Goal: Task Accomplishment & Management: Complete application form

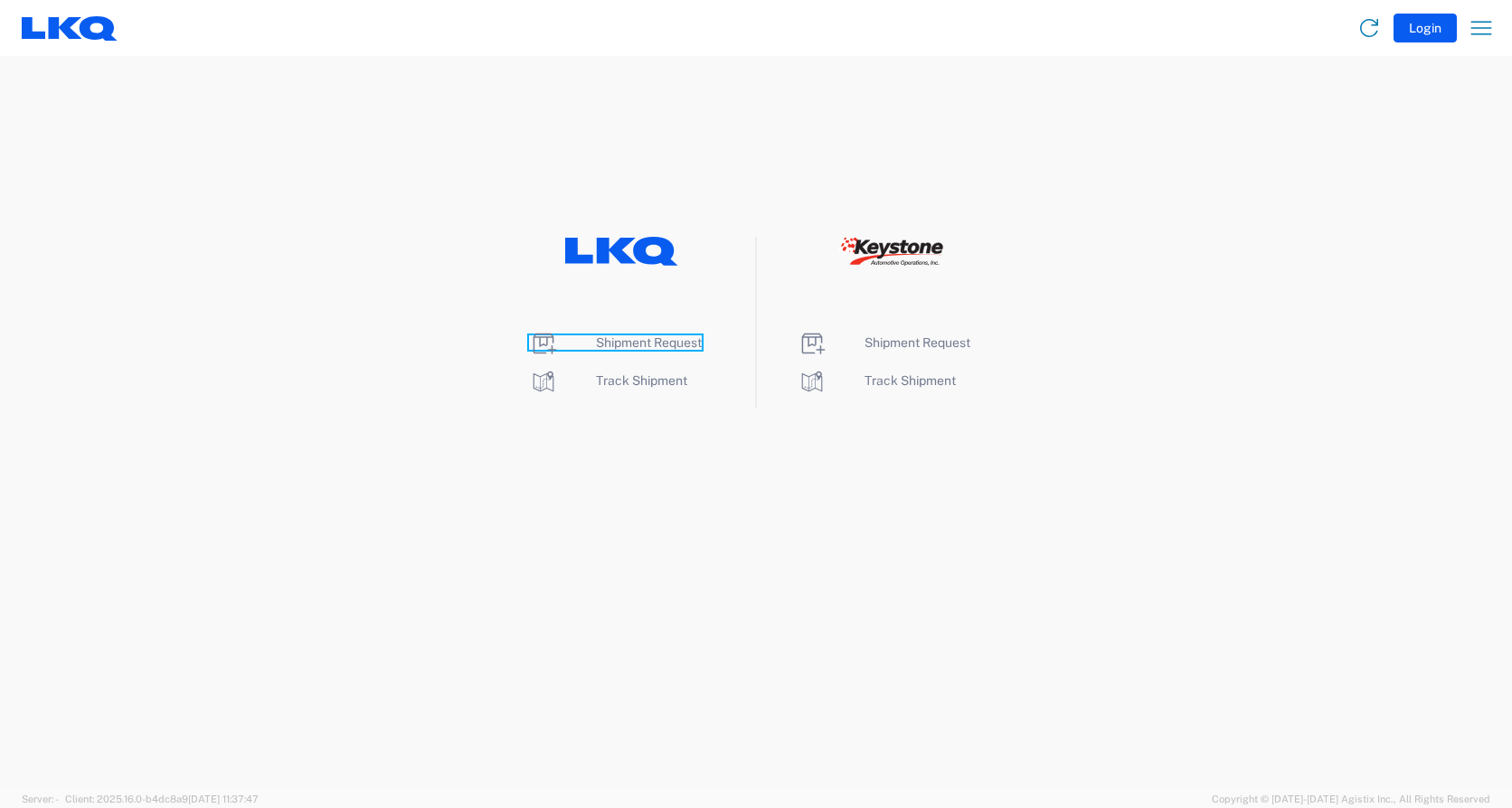
click at [607, 338] on span "Shipment Request" at bounding box center [649, 343] width 106 height 15
